Goal: Check status: Check status

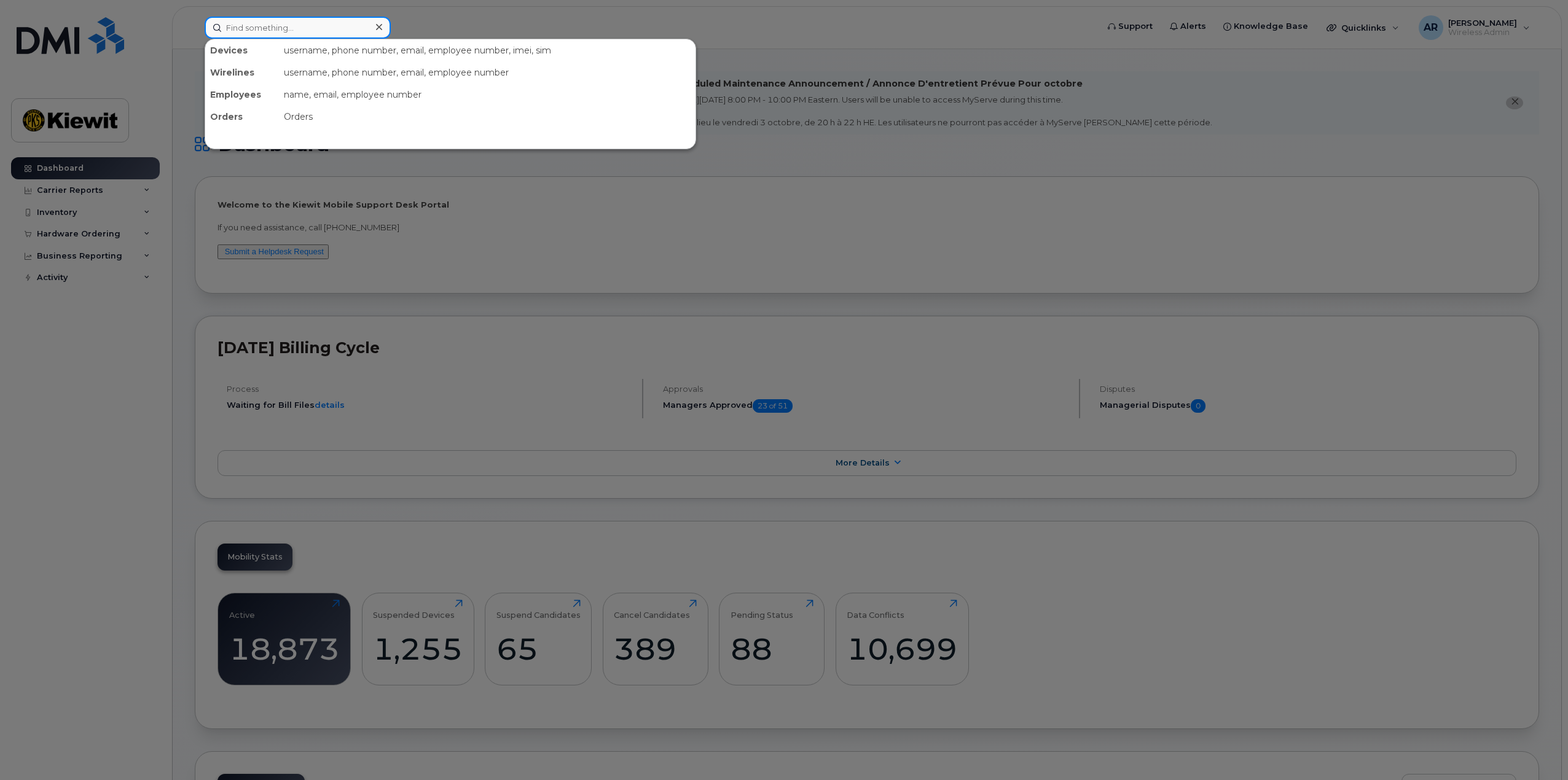
click at [281, 32] on input at bounding box center [297, 27] width 186 height 22
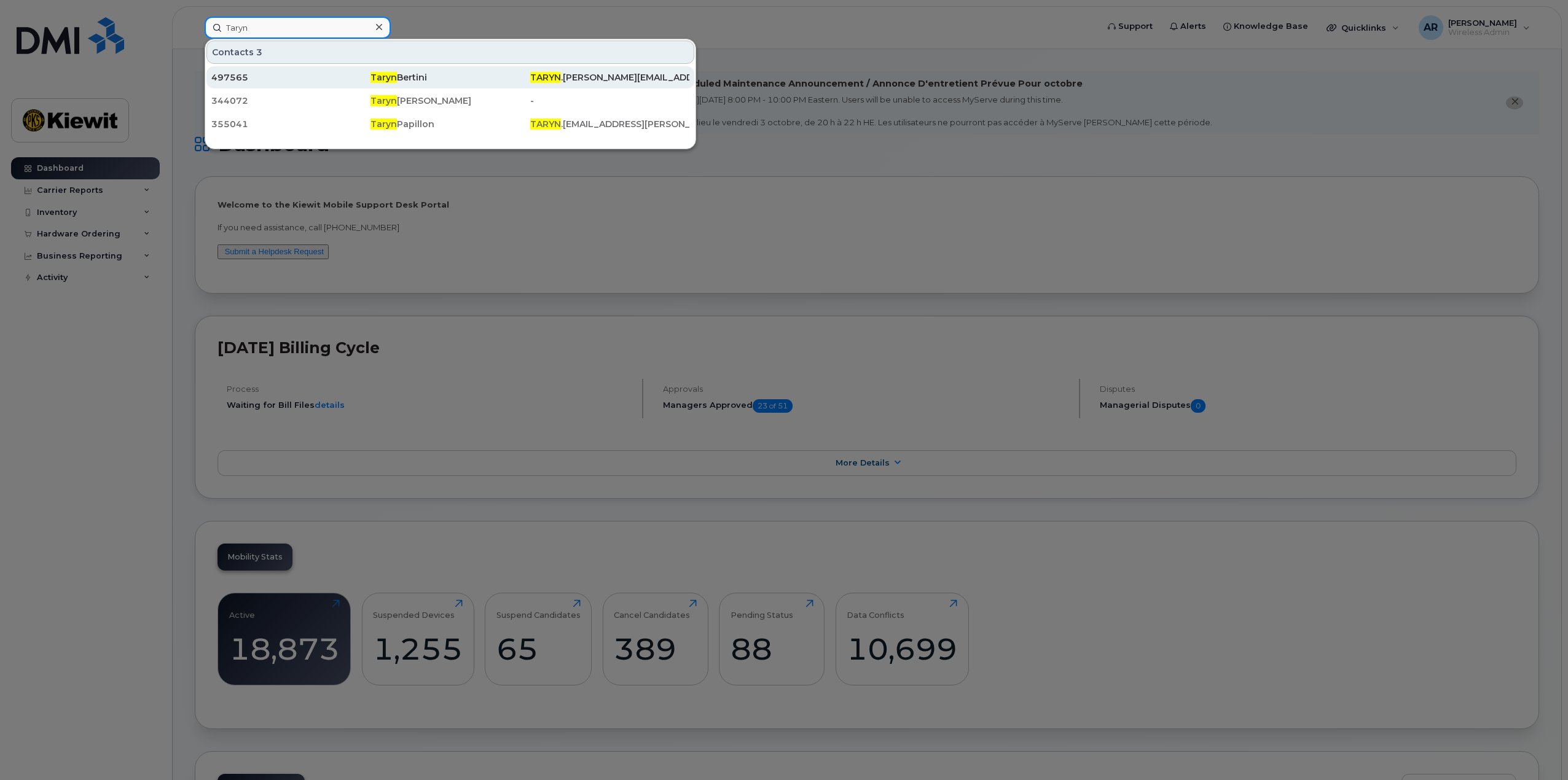
type input "Taryn"
click at [298, 81] on div "497565" at bounding box center [291, 78] width 159 height 12
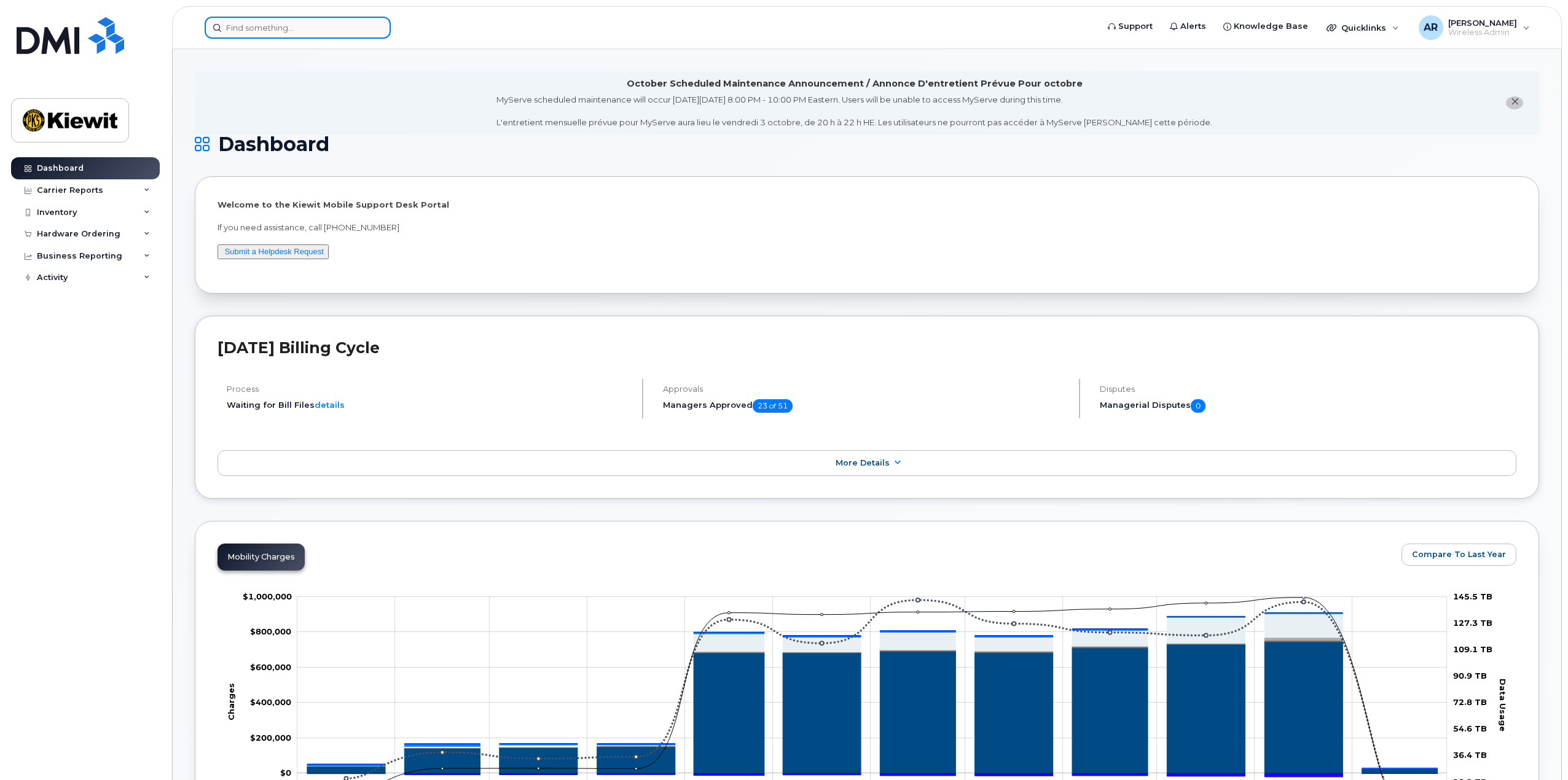
click at [237, 31] on input at bounding box center [297, 27] width 186 height 22
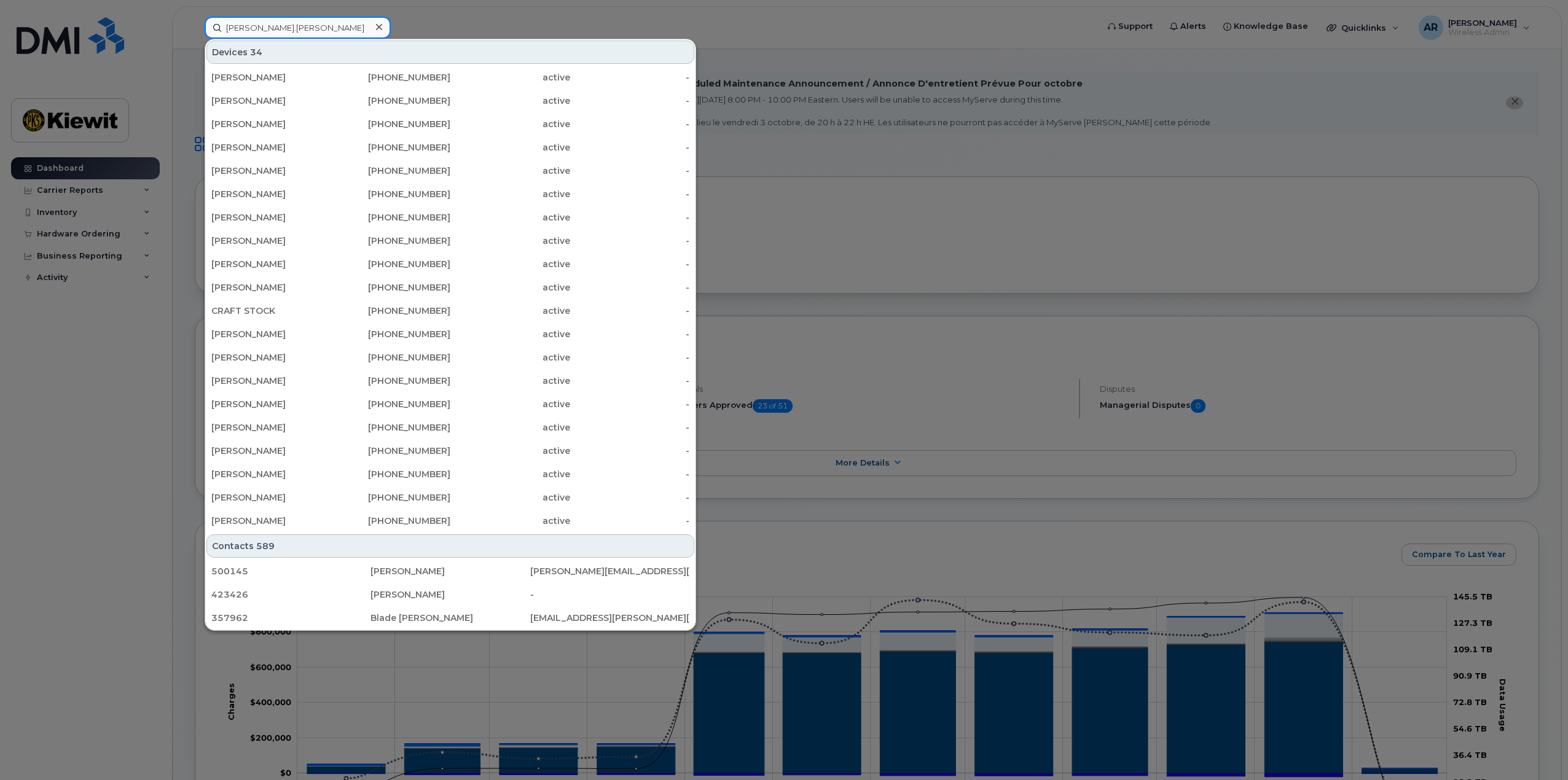
type input "wayne.hill"
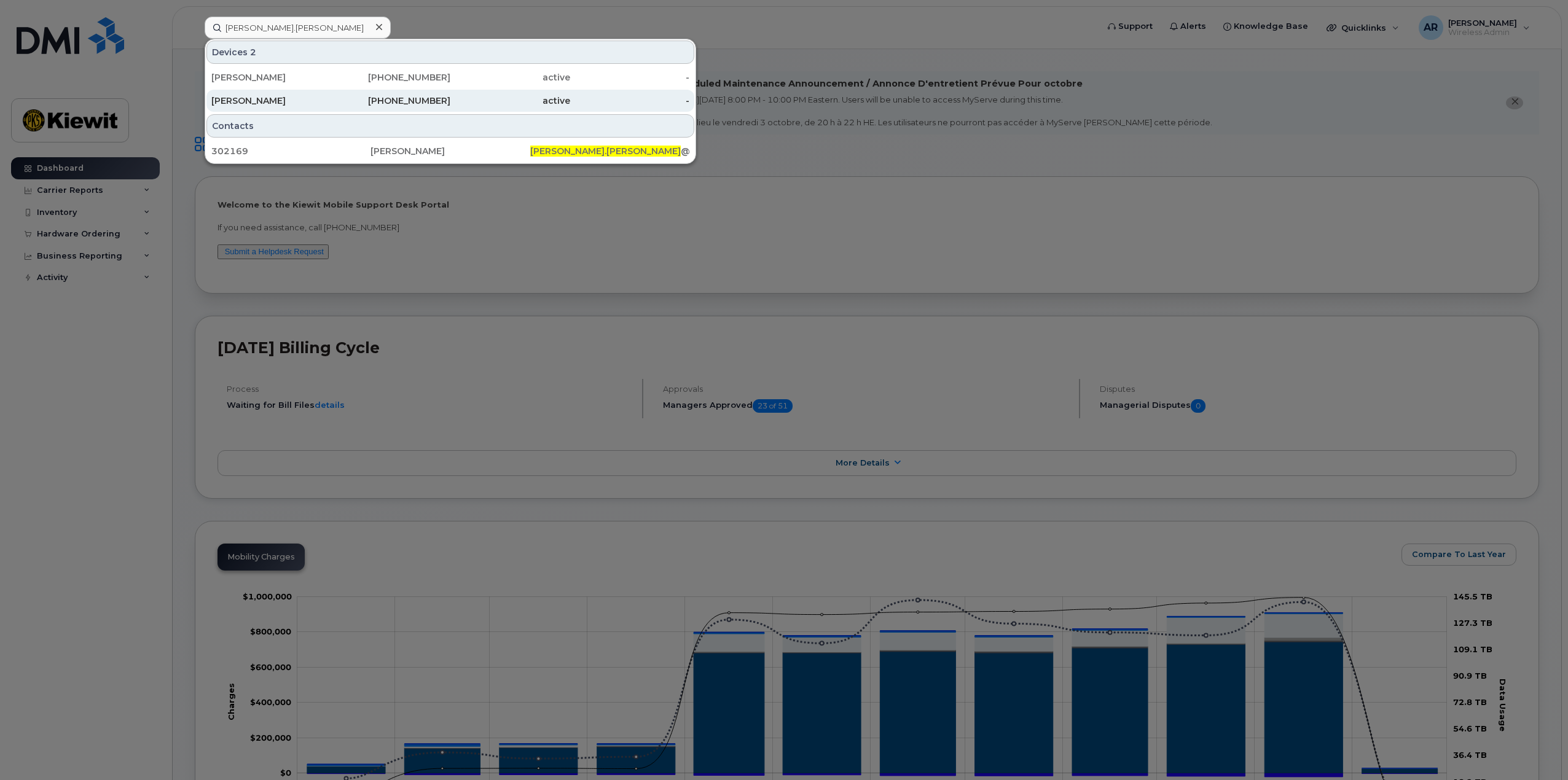
click at [297, 109] on div "KIEWIT" at bounding box center [271, 100] width 120 height 22
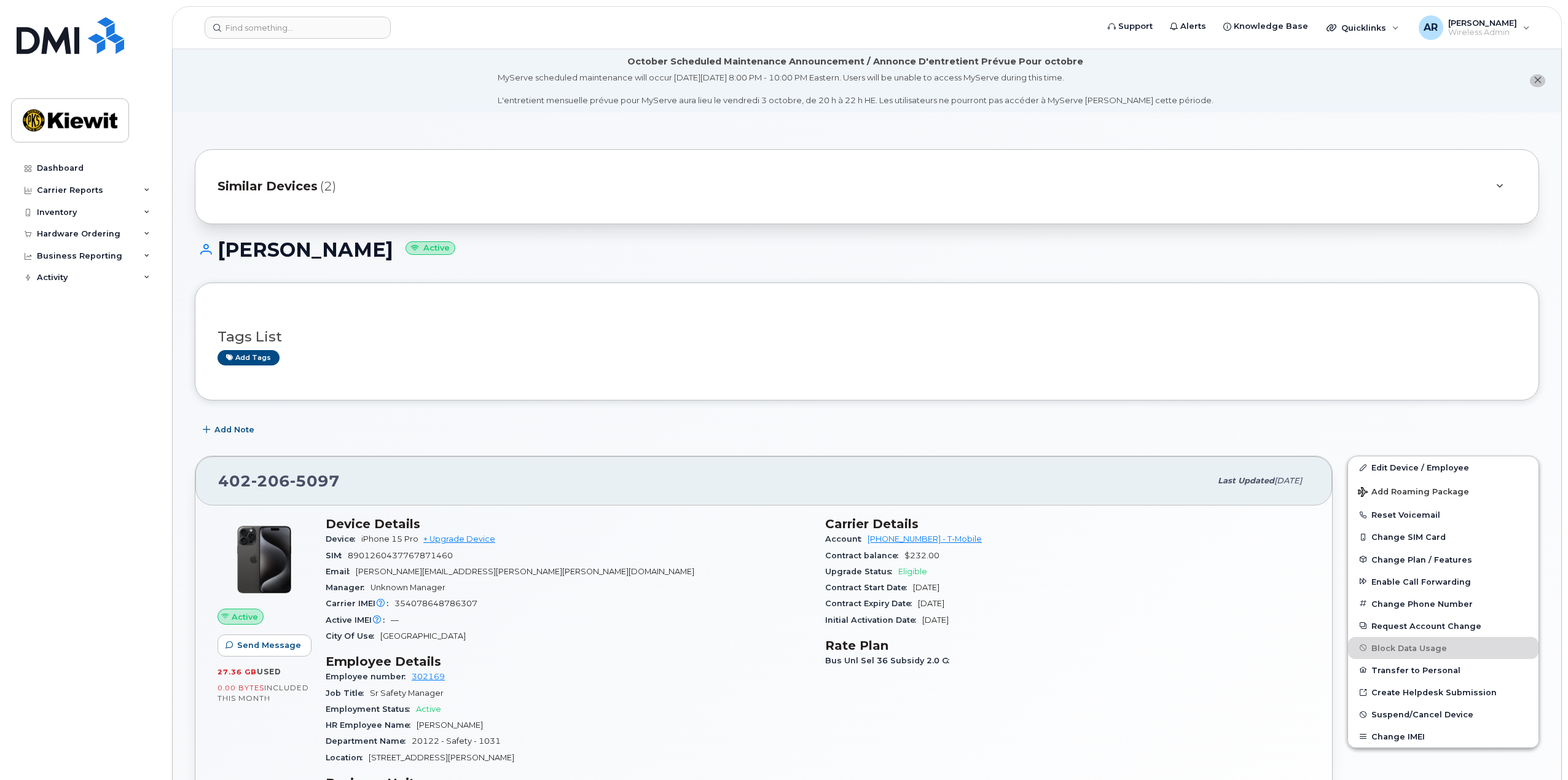
click at [663, 199] on div "Similar Devices (2)" at bounding box center [849, 186] width 1265 height 29
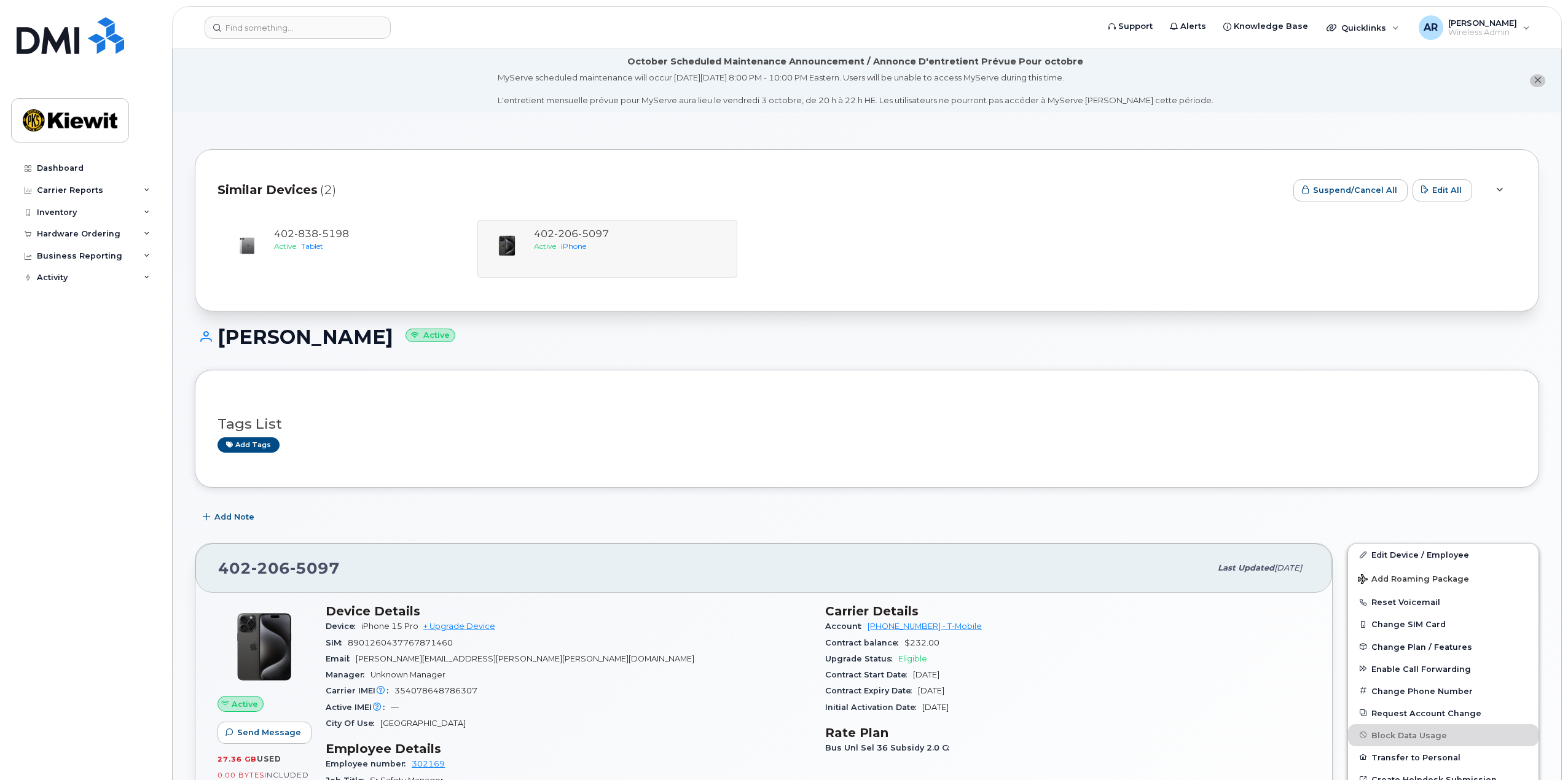
click at [88, 471] on div "Dashboard Carrier Reports Monthly Billing Data Daily Data Pooling Average Costi…" at bounding box center [88, 459] width 152 height 604
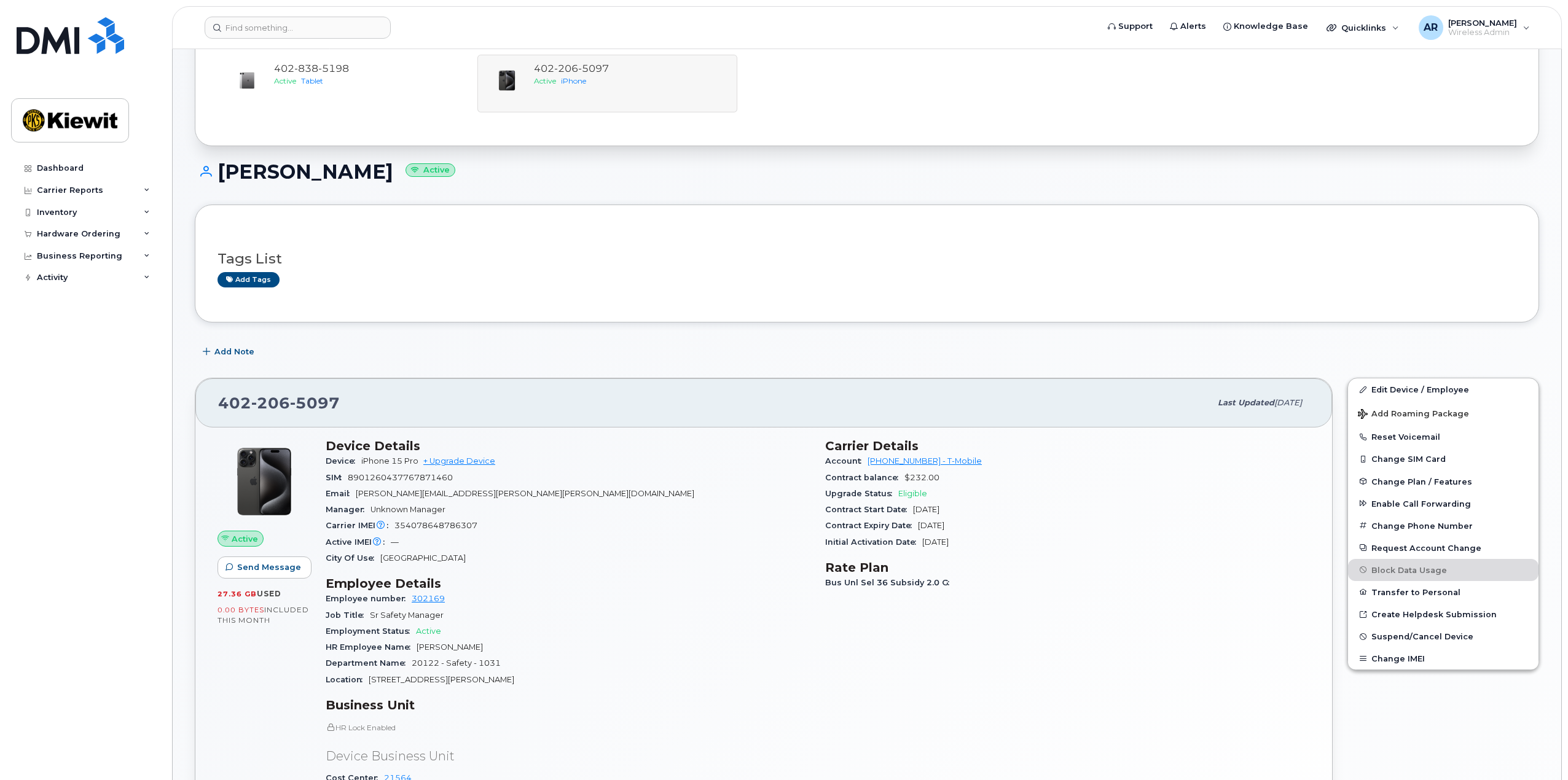
scroll to position [185, 0]
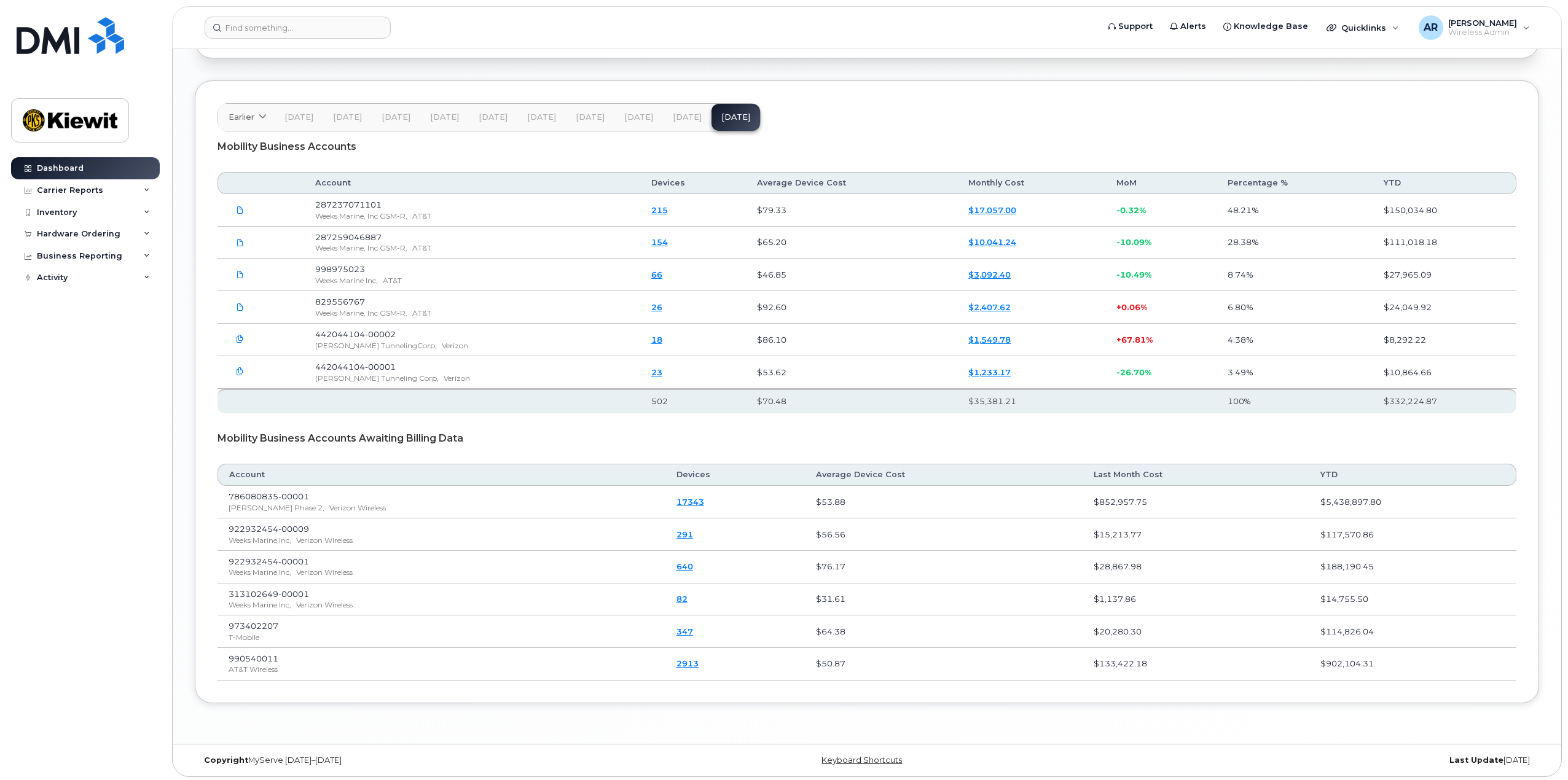
scroll to position [2043, 0]
click at [1398, 208] on td "$150,034.80" at bounding box center [1444, 207] width 144 height 33
click at [1176, 440] on div "Mobility Business Accounts Awaiting Billing Data" at bounding box center [867, 435] width 1299 height 31
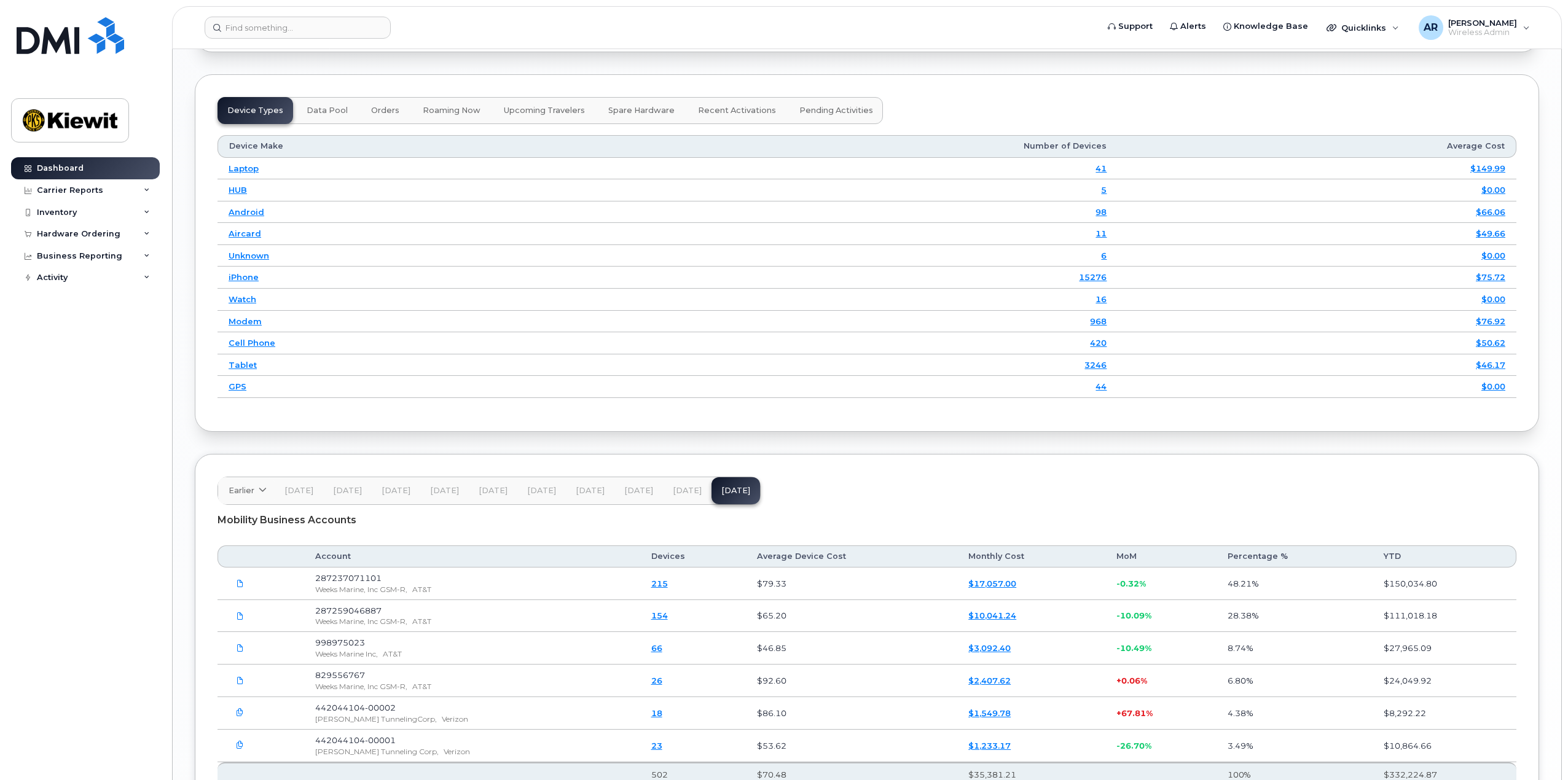
scroll to position [1675, 0]
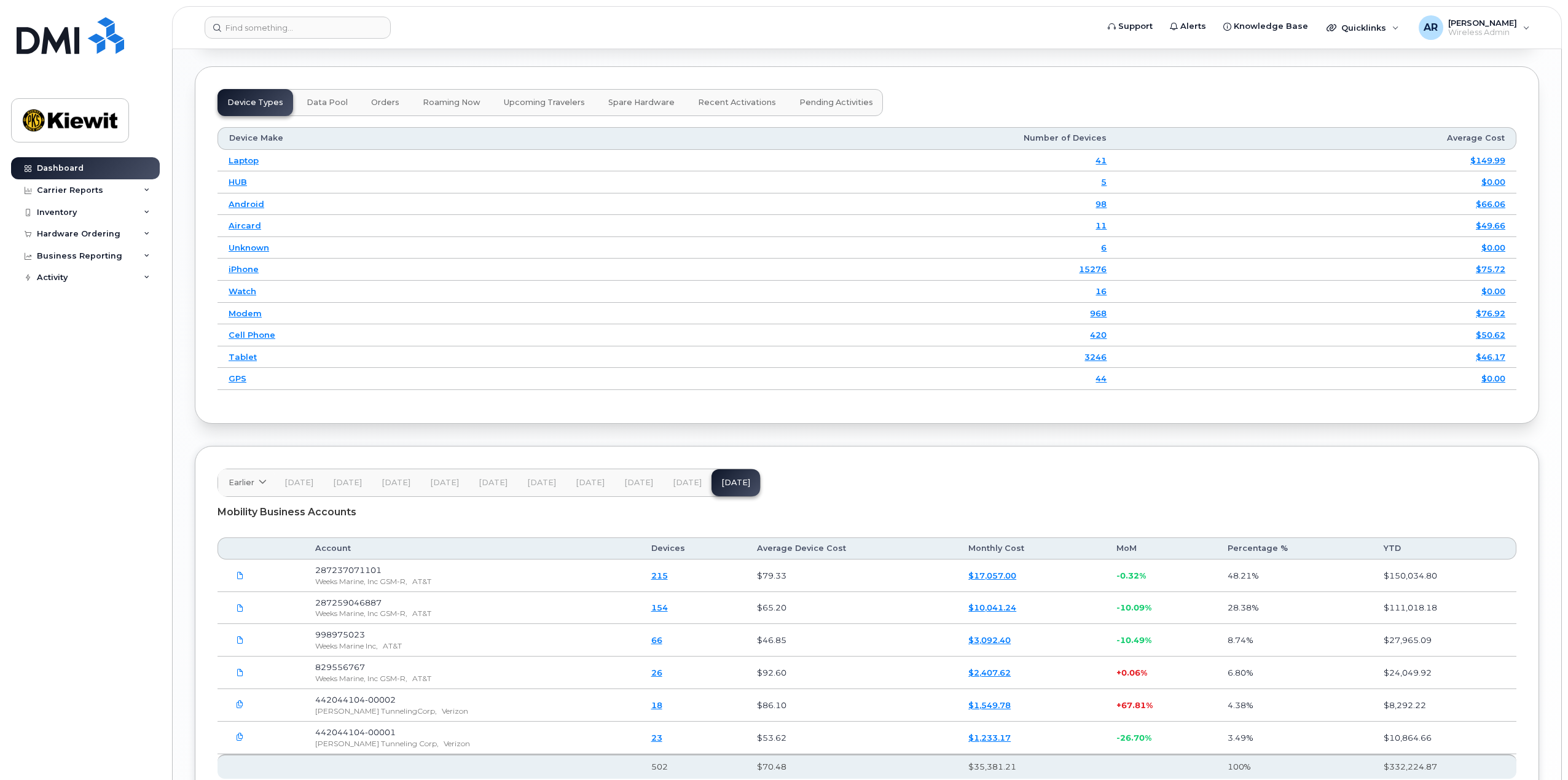
click at [302, 484] on span "Dec 24" at bounding box center [299, 482] width 29 height 10
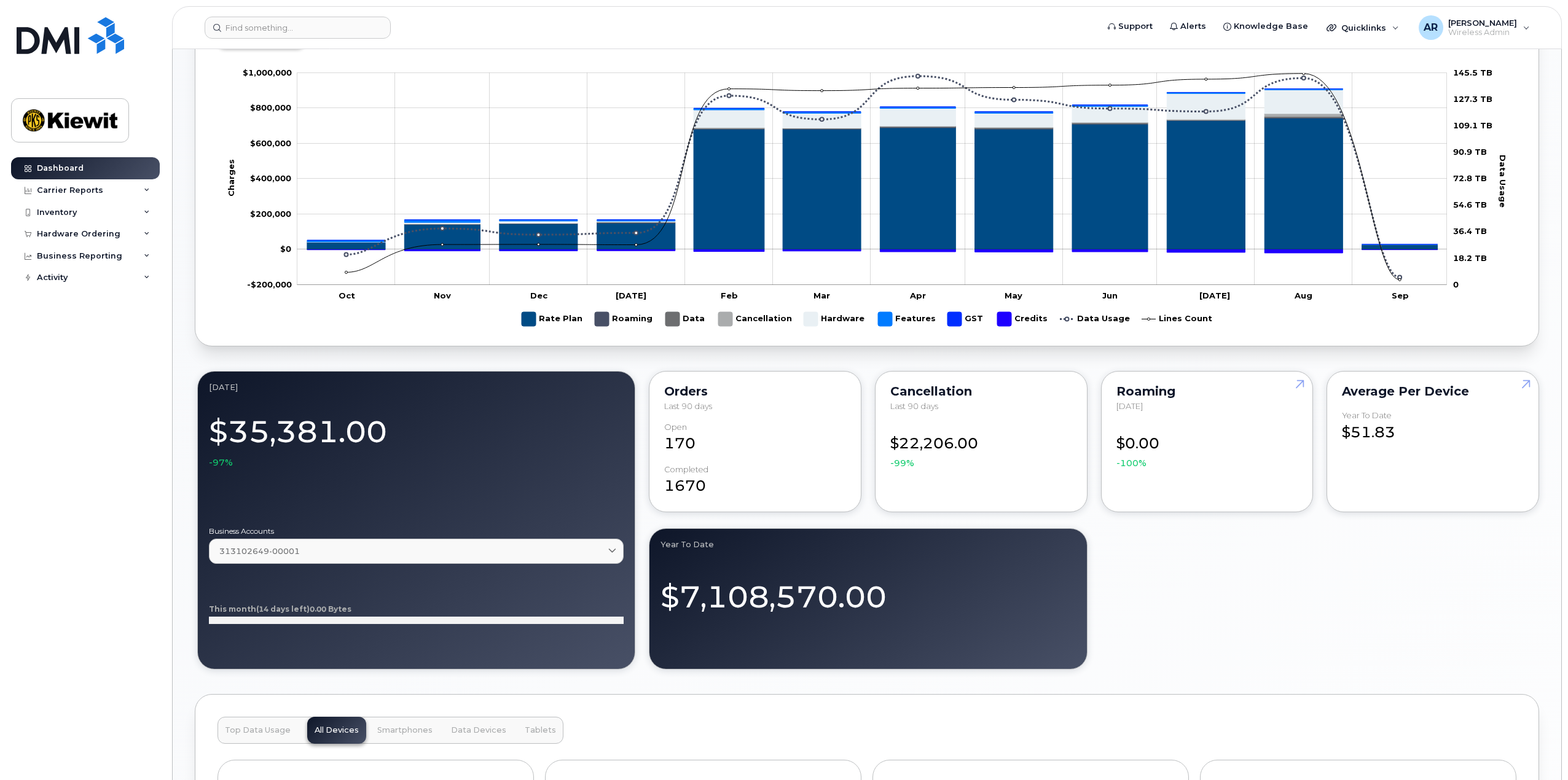
scroll to position [814, 0]
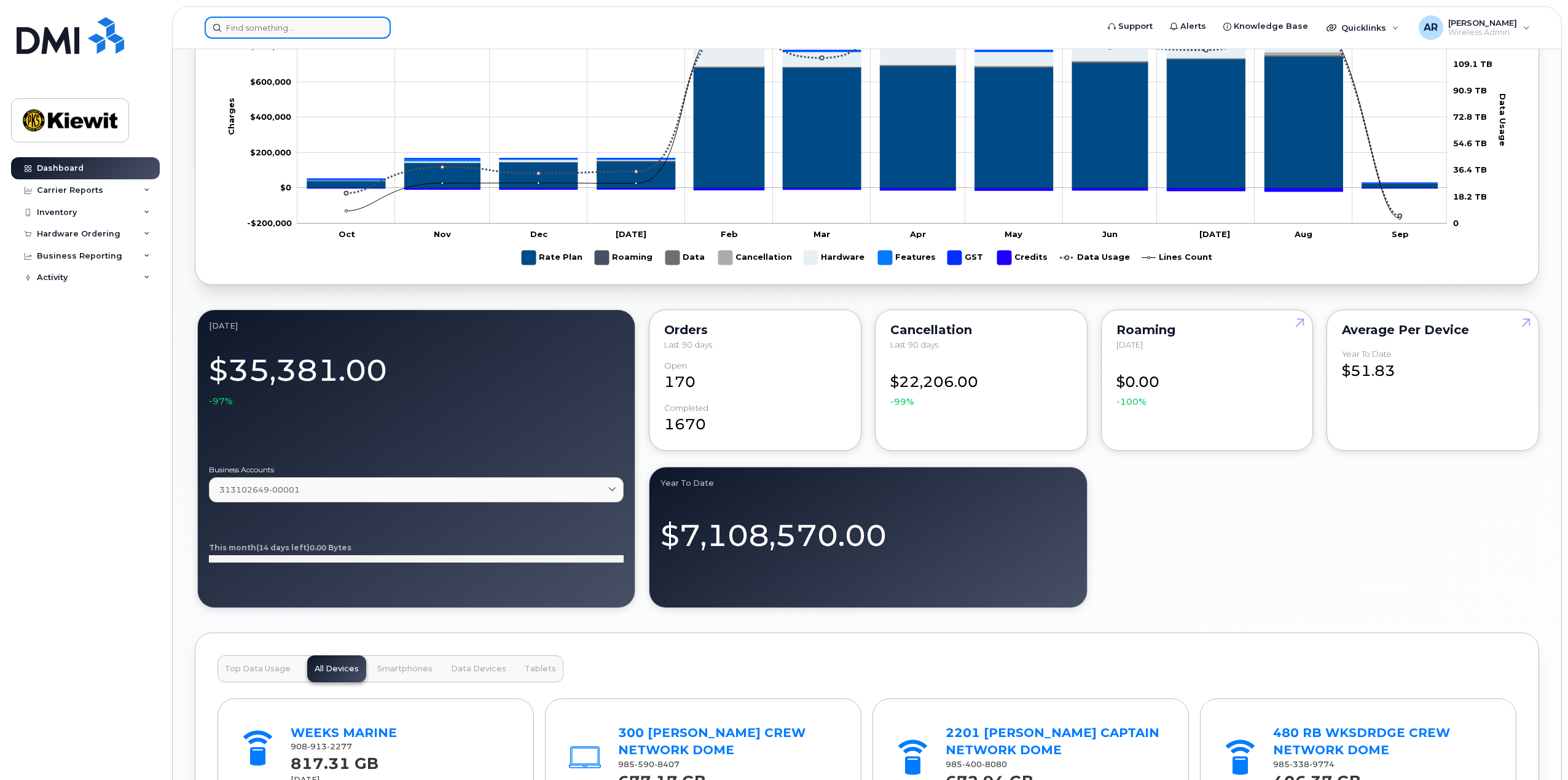
click at [223, 25] on input at bounding box center [297, 27] width 186 height 22
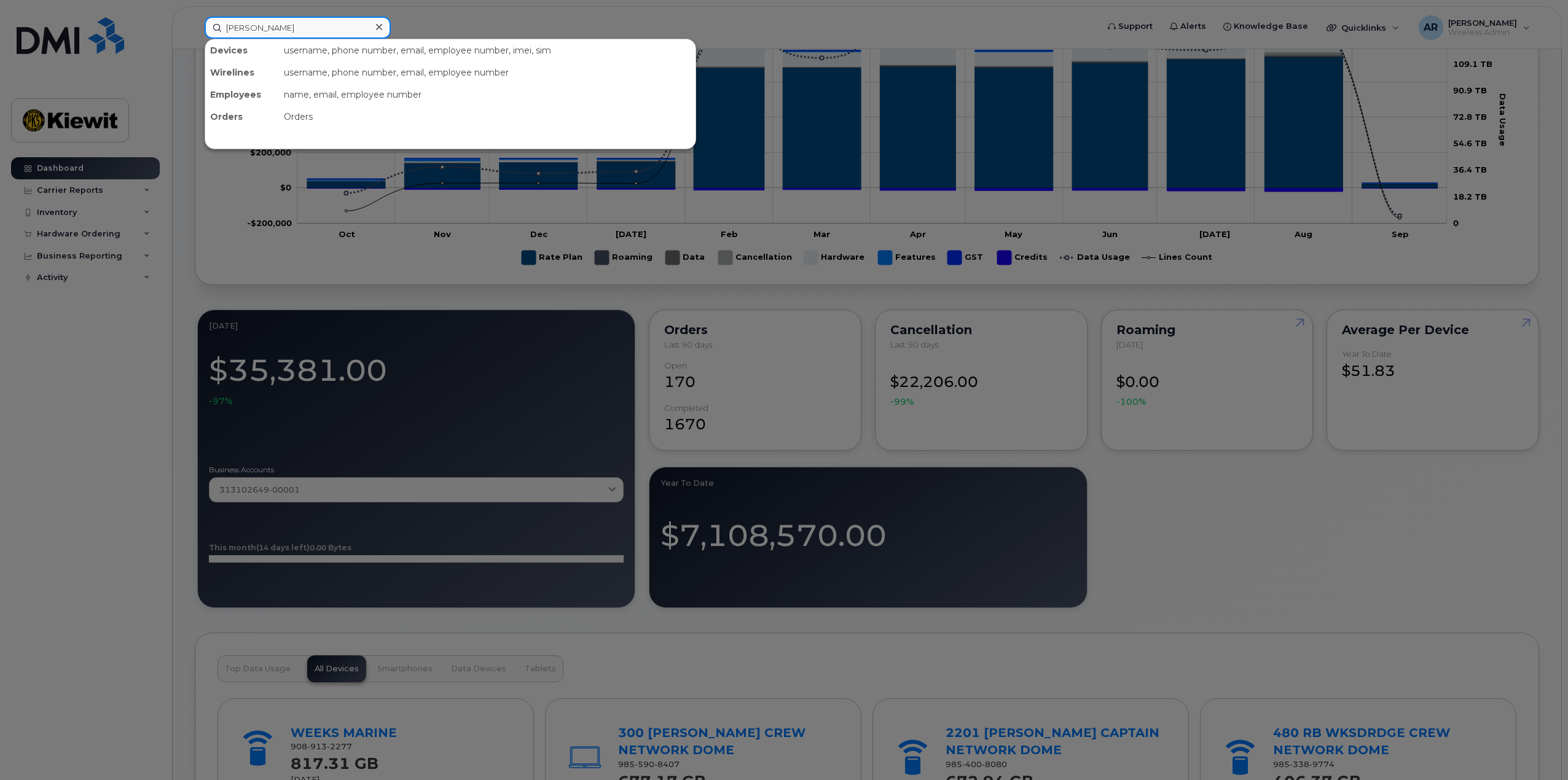
type input "wayne hill"
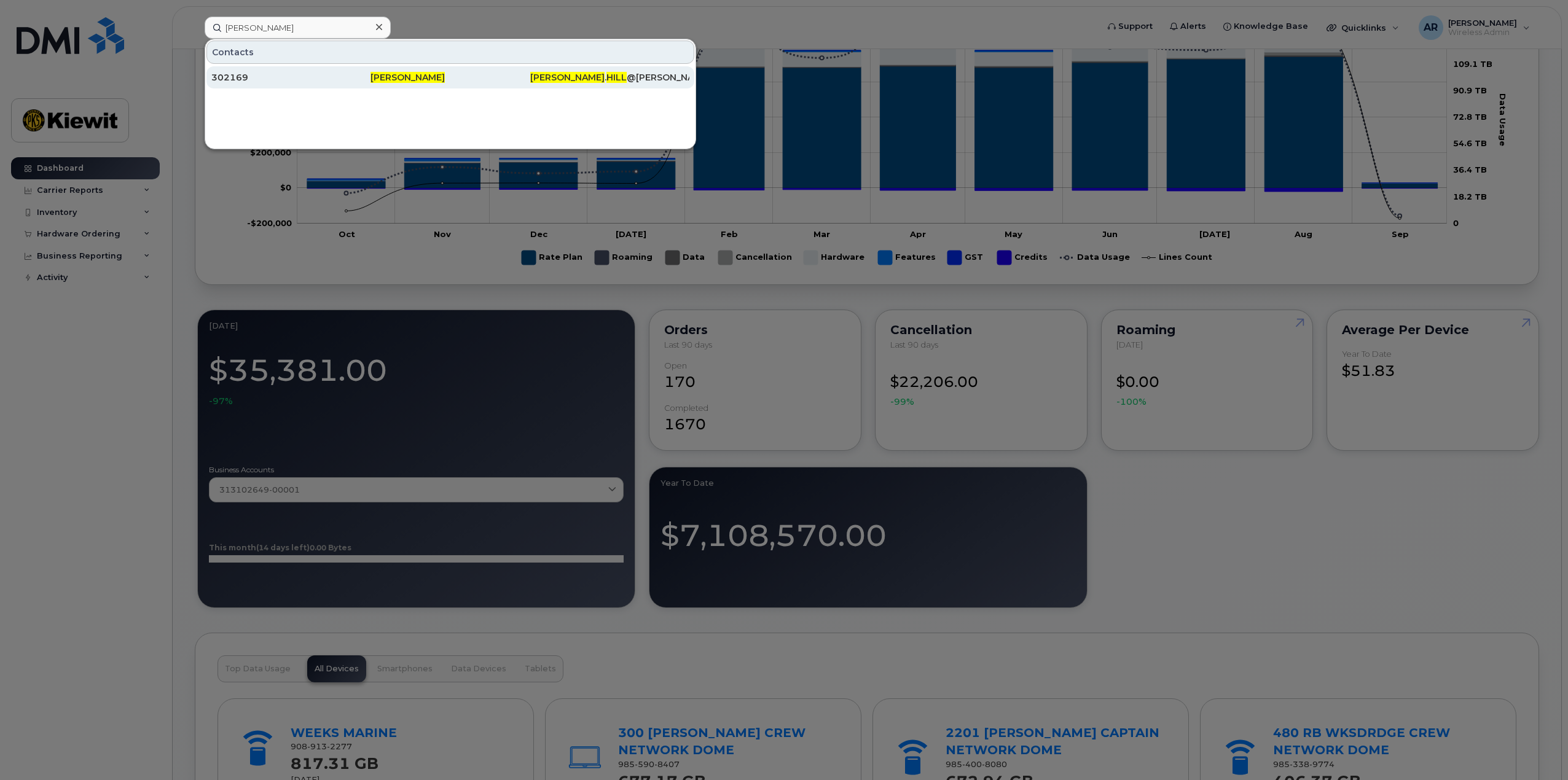
click at [336, 80] on div "302169" at bounding box center [291, 78] width 159 height 12
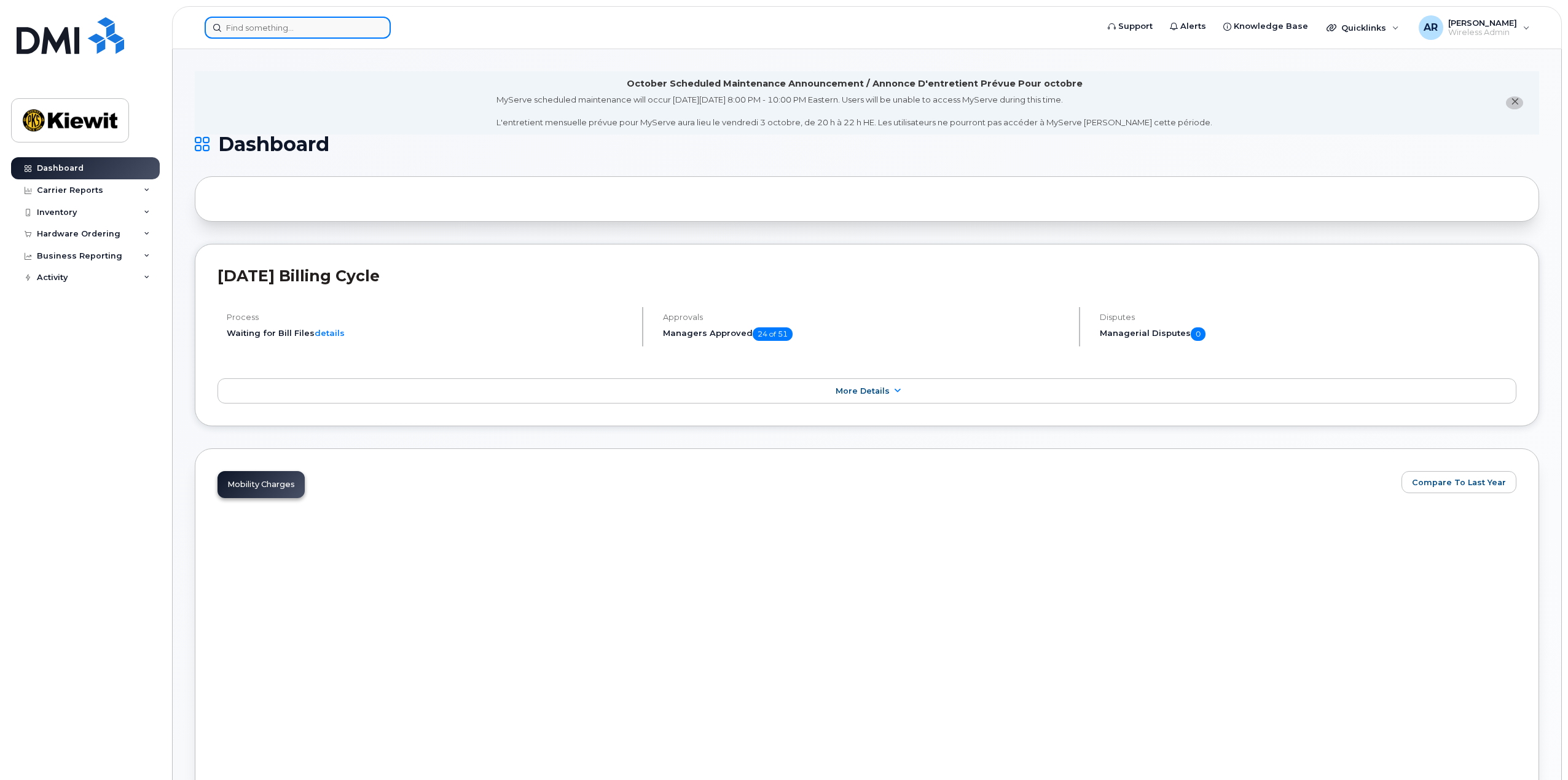
click at [273, 26] on input at bounding box center [297, 27] width 186 height 22
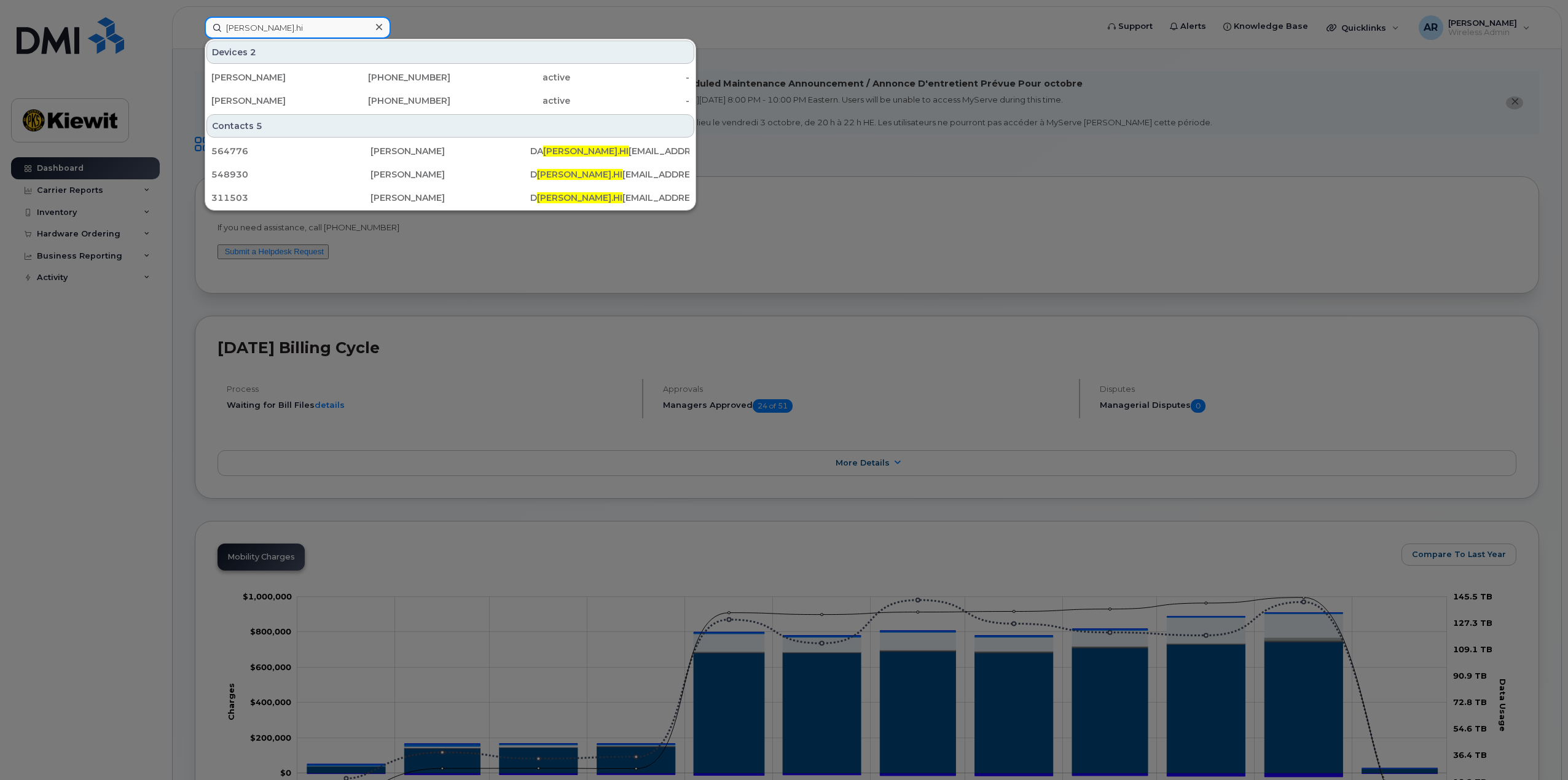
click at [273, 26] on input "wayne.hi" at bounding box center [297, 27] width 186 height 22
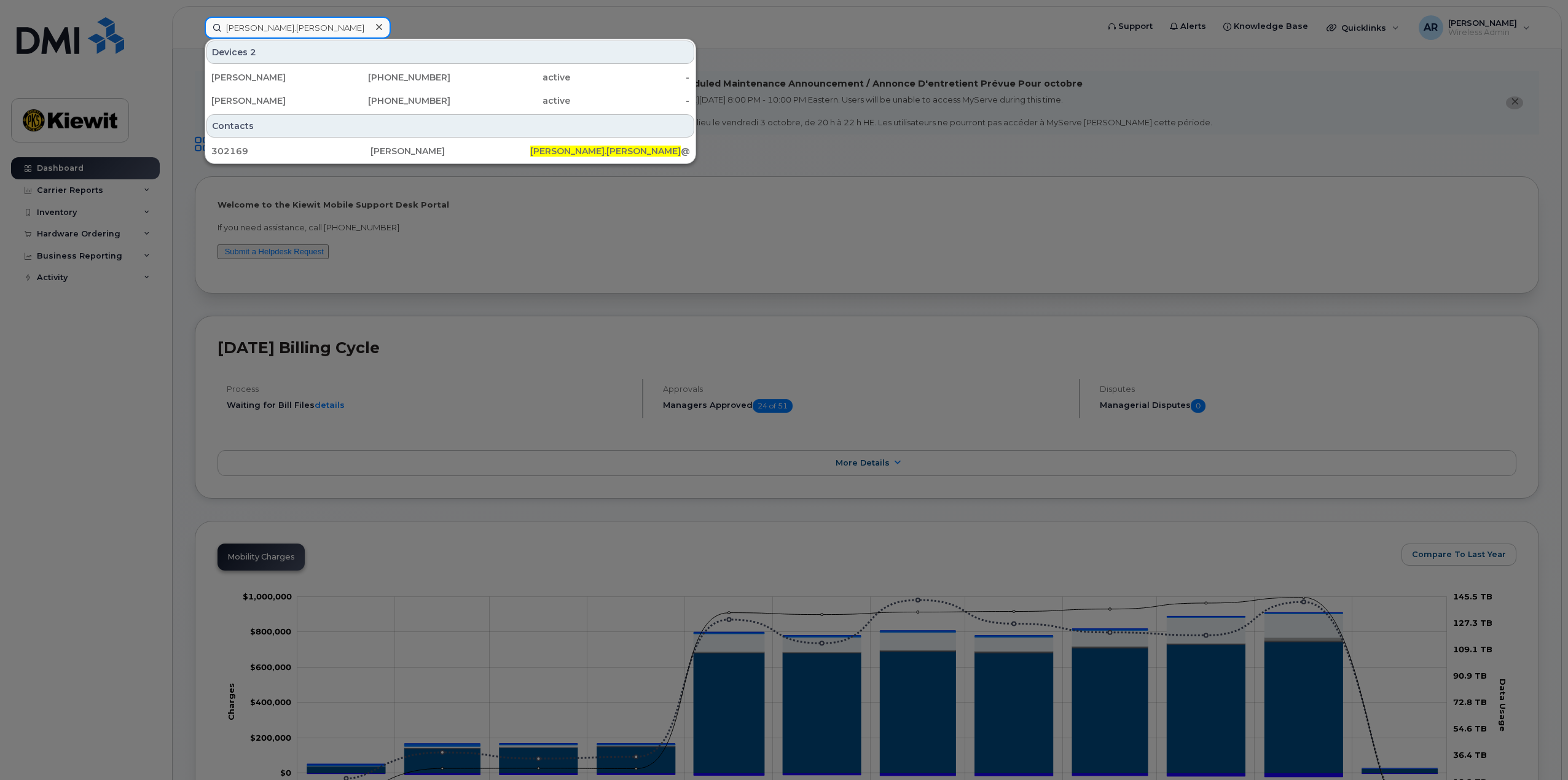
type input "wayne.hill"
click at [269, 100] on div "KIEWIT" at bounding box center [271, 101] width 120 height 12
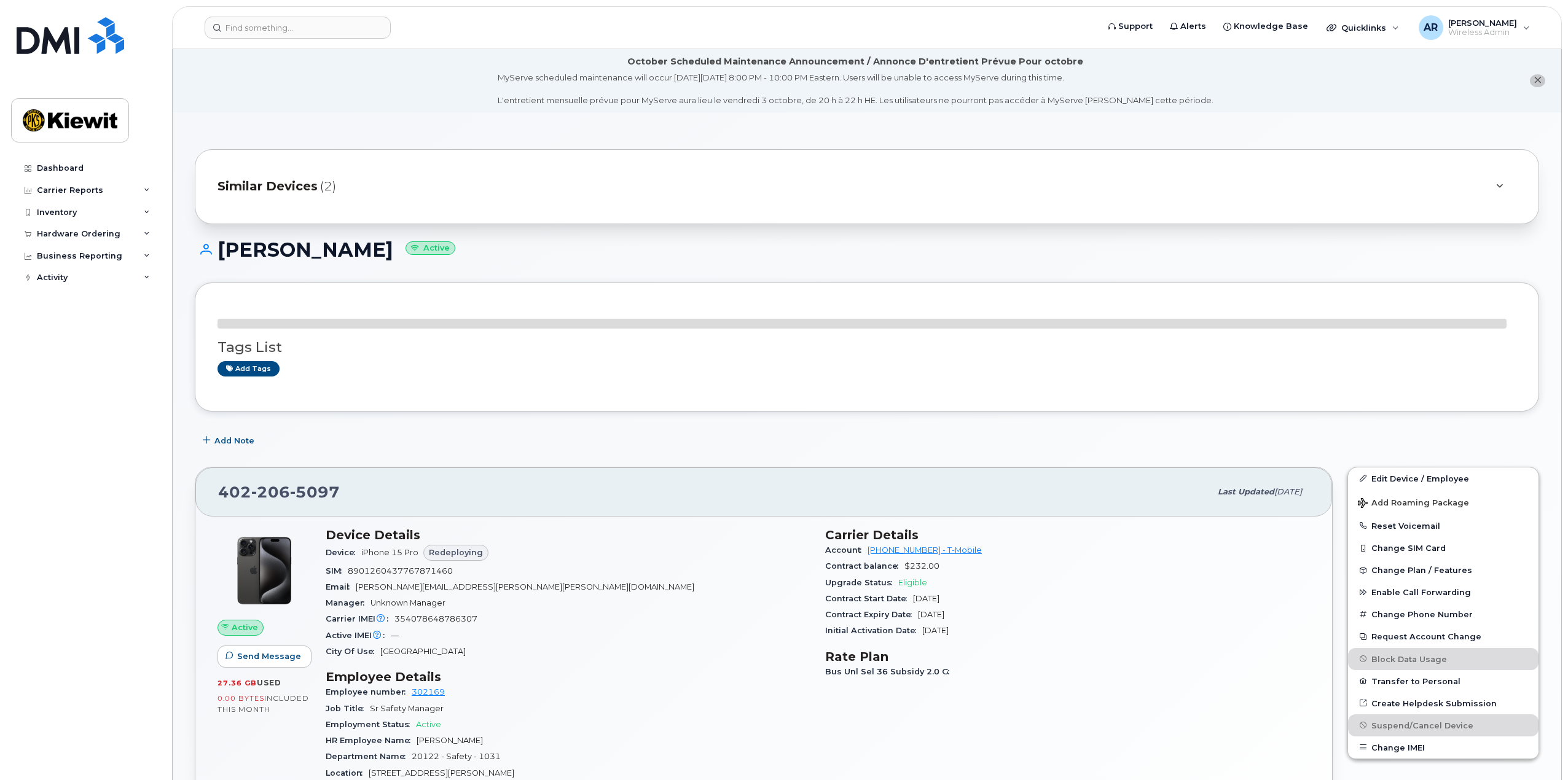
click at [150, 443] on div "Dashboard Carrier Reports Monthly Billing Data Daily Data Pooling Average Costi…" at bounding box center [88, 459] width 152 height 604
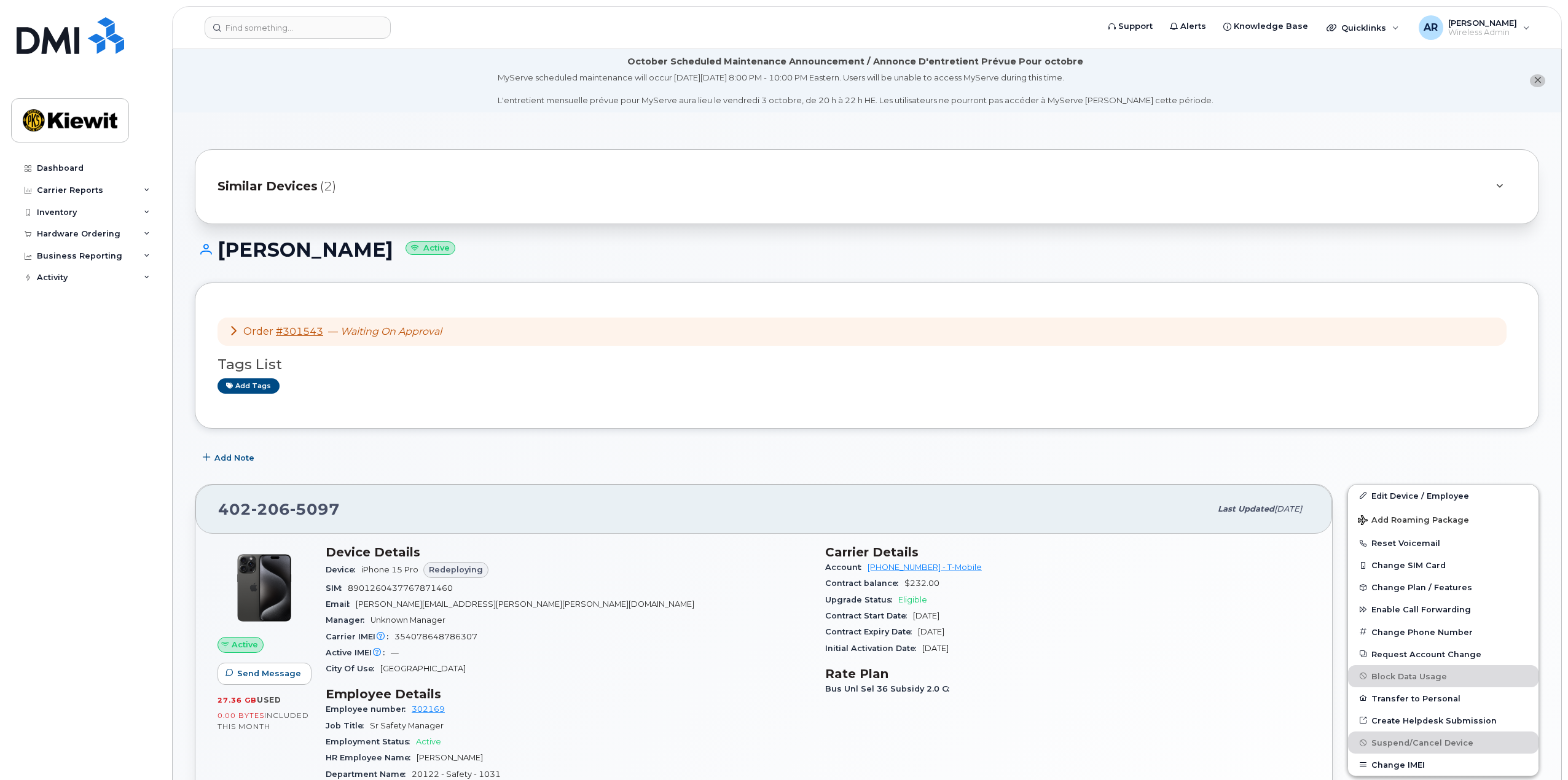
click at [229, 331] on icon at bounding box center [233, 329] width 10 height 10
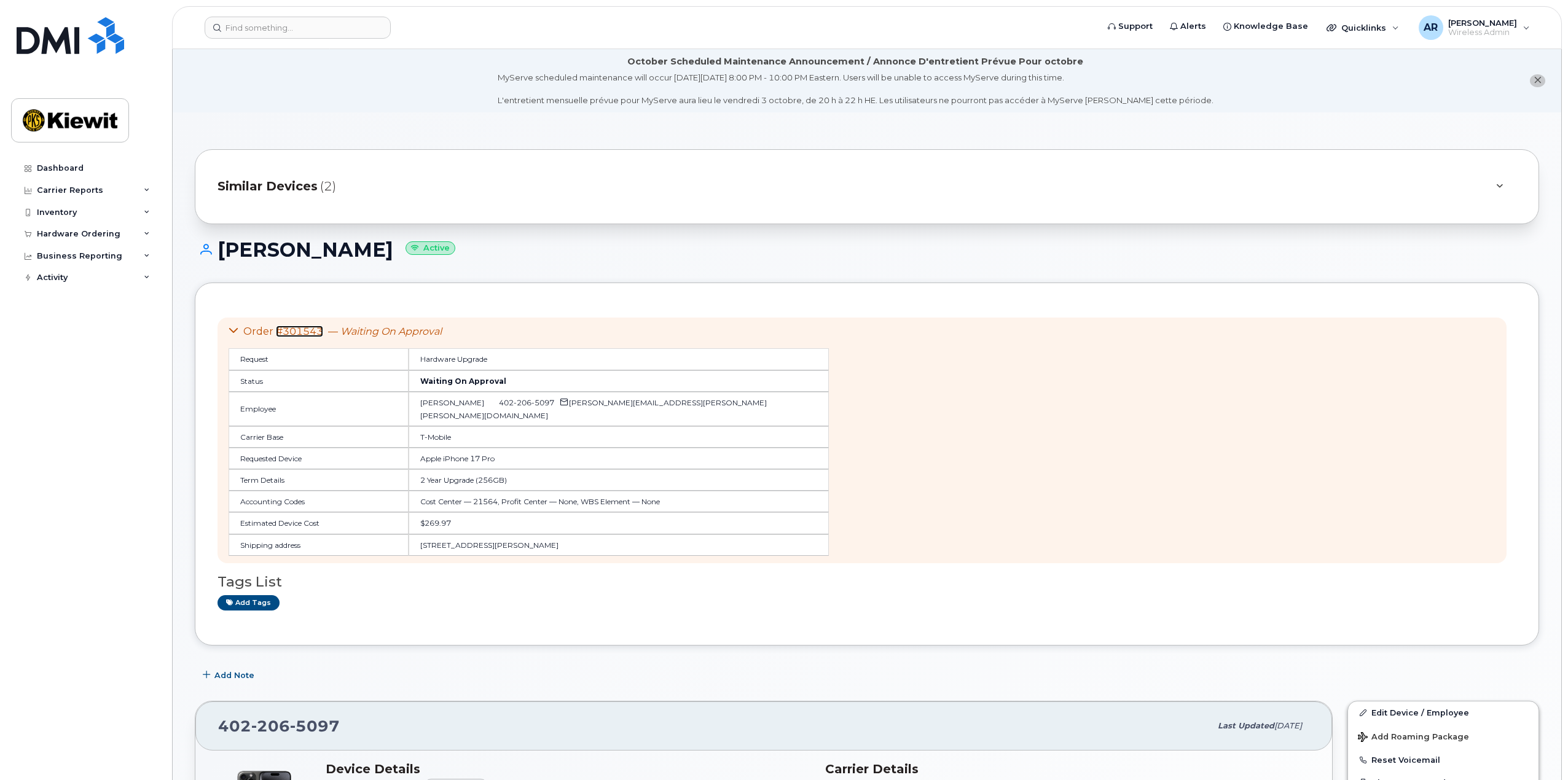
click at [295, 329] on link "#301543" at bounding box center [300, 330] width 48 height 11
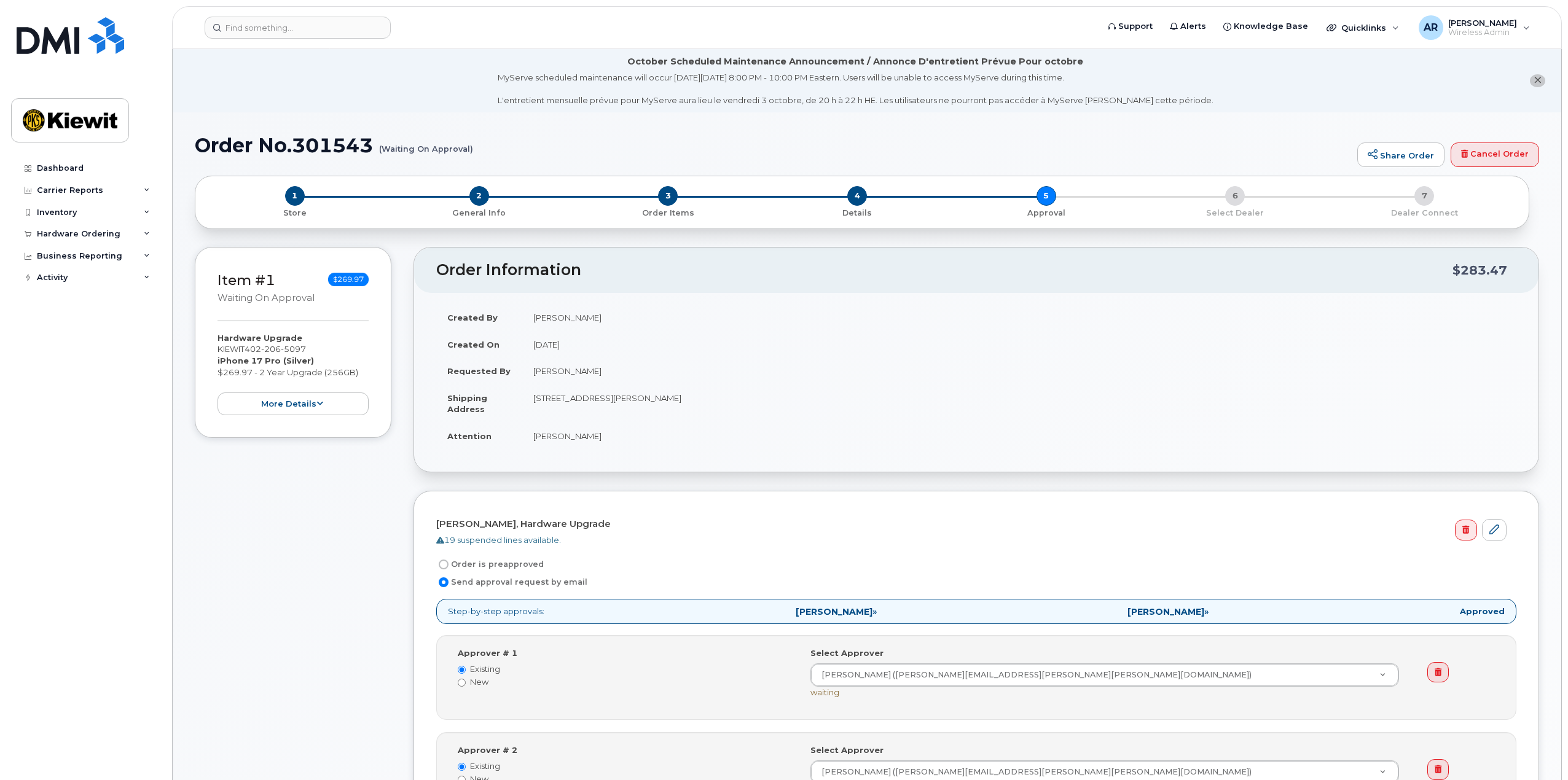
click at [247, 495] on div "Item #1 Waiting On Approval $269.97 Hardware Upgrade [PERSON_NAME] [PHONE_NUMBE…" at bounding box center [293, 597] width 196 height 702
click at [344, 141] on h1 "Order No.301543 (Waiting On Approval)" at bounding box center [773, 145] width 1156 height 21
copy h1 "301543"
click at [162, 547] on div "Dashboard Carrier Reports Monthly Billing Data Daily Data Pooling Average Costi…" at bounding box center [88, 459] width 152 height 604
